Goal: Transaction & Acquisition: Download file/media

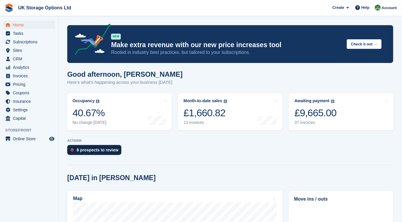
click at [107, 151] on div "8 prospects to review" at bounding box center [98, 149] width 42 height 5
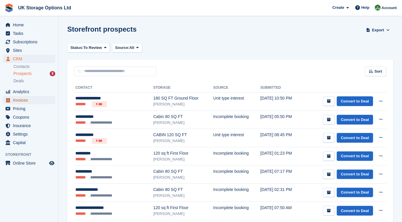
click at [22, 99] on span "Invoices" at bounding box center [30, 100] width 35 height 8
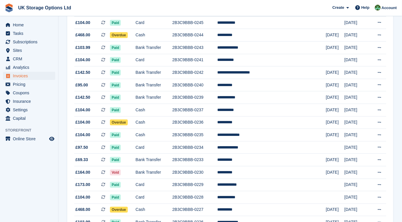
scroll to position [294, 0]
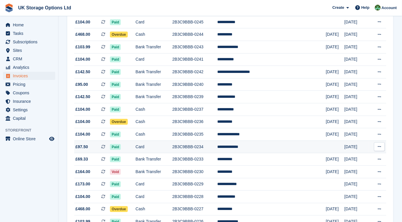
click at [217, 146] on td "2B3C9BBB-0234" at bounding box center [194, 146] width 45 height 13
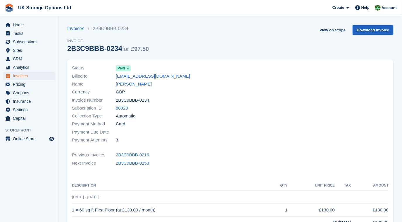
click at [369, 30] on link "Download Invoice" at bounding box center [373, 30] width 41 height 10
